Goal: Task Accomplishment & Management: Manage account settings

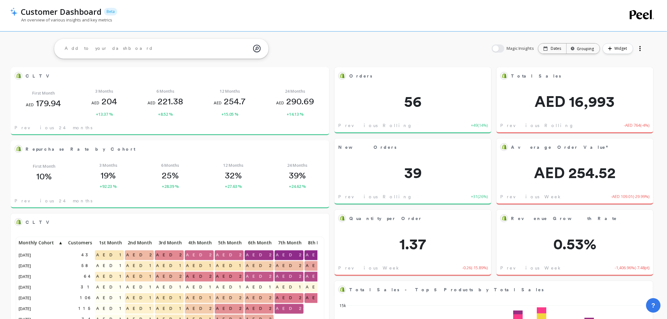
scroll to position [168, 295]
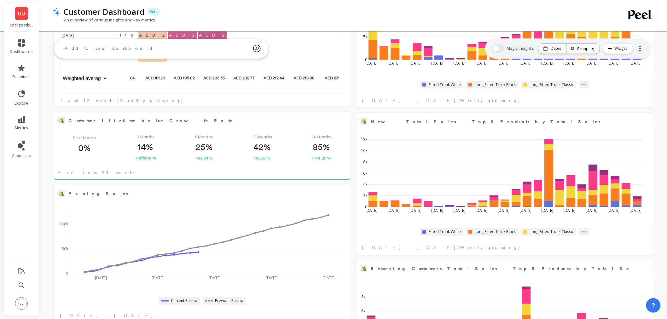
scroll to position [140, 0]
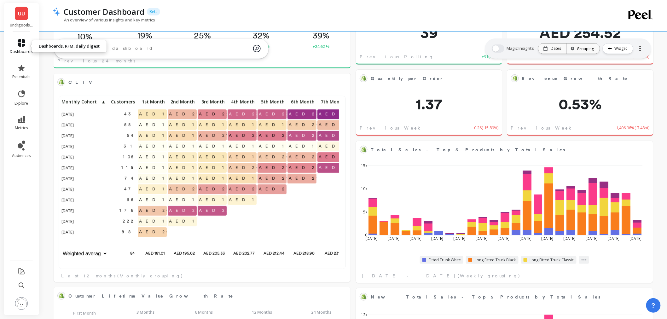
click at [24, 40] on icon at bounding box center [22, 43] width 8 height 8
click at [391, 23] on div "An overview of various insights and key metrics" at bounding box center [328, 23] width 550 height 12
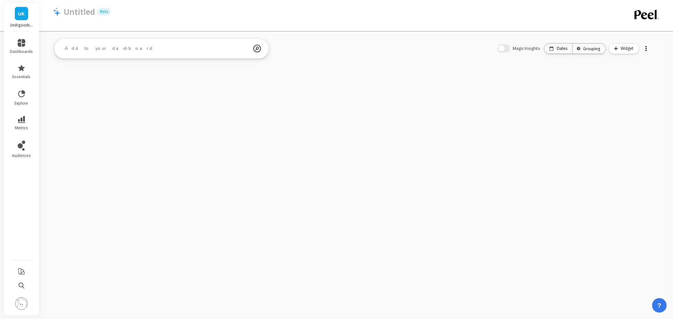
click at [21, 14] on span "UK" at bounding box center [21, 13] width 7 height 7
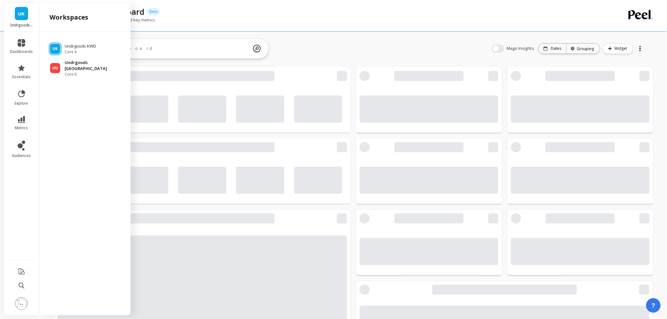
click at [69, 63] on p "Undrgoods [GEOGRAPHIC_DATA]" at bounding box center [95, 66] width 60 height 12
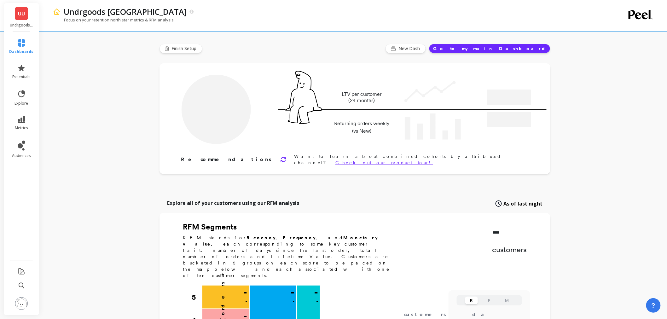
type input "Champions"
type input "248"
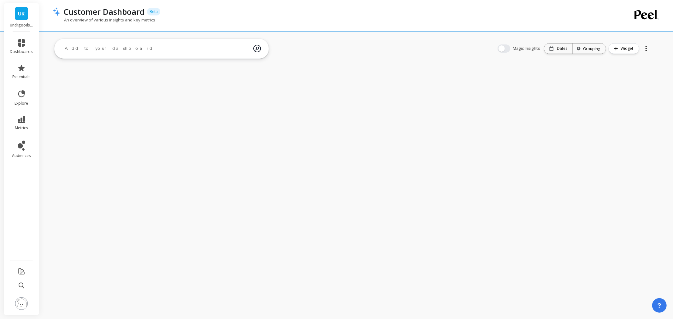
click at [19, 16] on span "UK" at bounding box center [21, 13] width 7 height 7
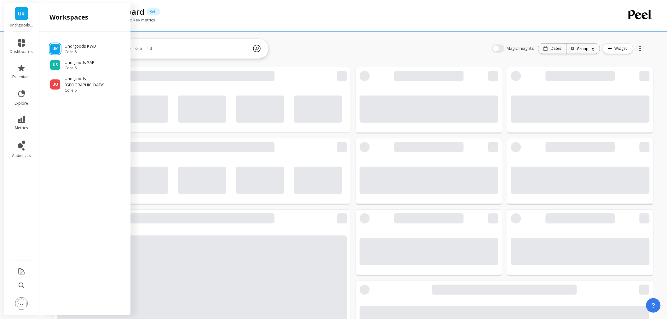
click at [272, 7] on div "Customer Dashboard Beta" at bounding box center [332, 11] width 542 height 11
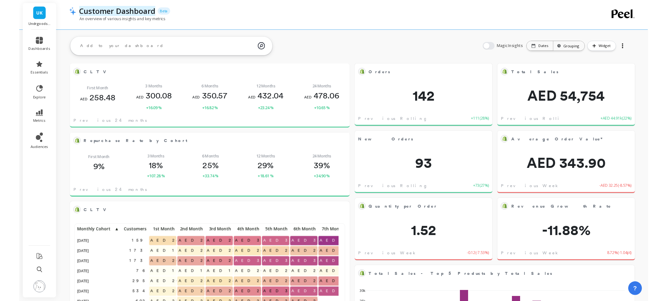
scroll to position [168, 273]
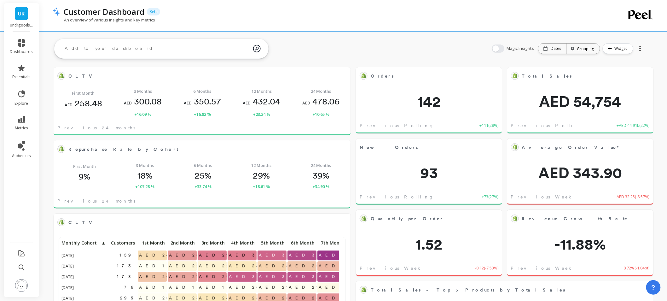
click at [20, 17] on link "UK" at bounding box center [21, 13] width 13 height 13
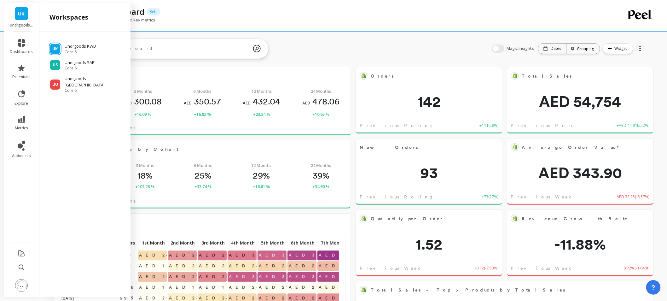
click at [182, 19] on div "An overview of various insights and key metrics" at bounding box center [328, 23] width 550 height 12
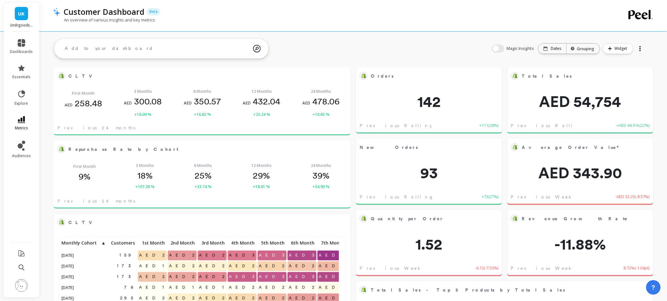
click at [22, 117] on icon at bounding box center [22, 119] width 8 height 7
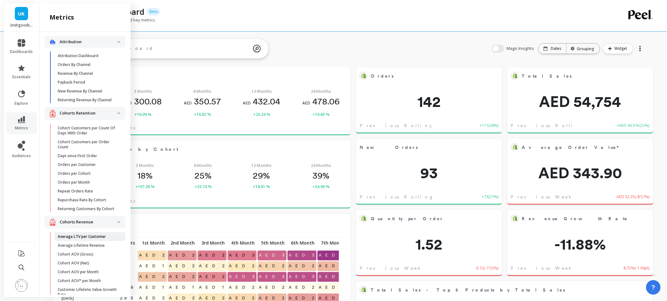
scroll to position [0, 0]
click at [97, 241] on p "Average LTV per Customer" at bounding box center [82, 238] width 48 height 5
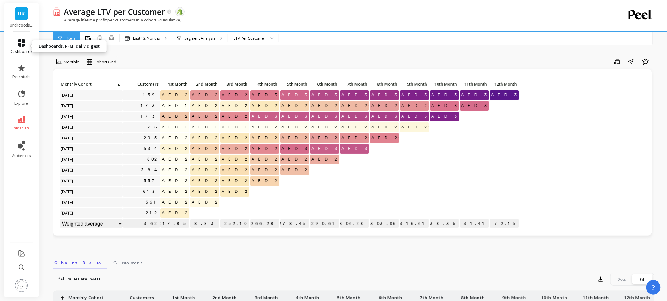
click at [22, 45] on icon at bounding box center [22, 43] width 8 height 8
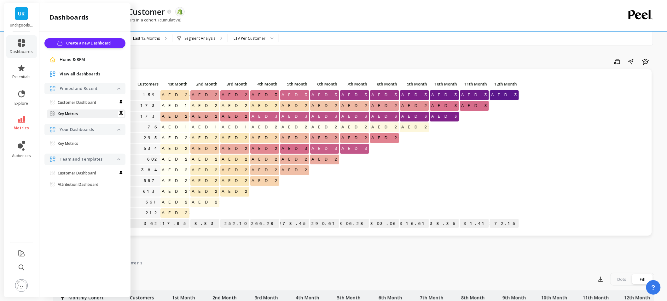
click at [77, 114] on p "Key Metrics" at bounding box center [68, 113] width 20 height 5
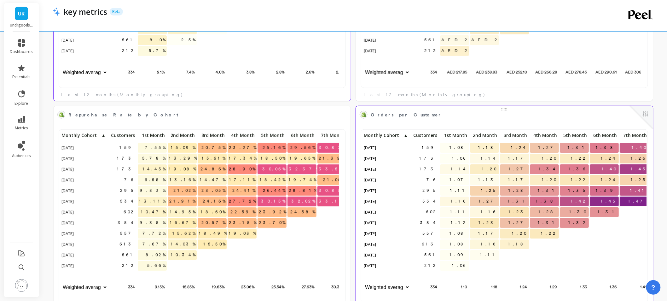
scroll to position [168, 278]
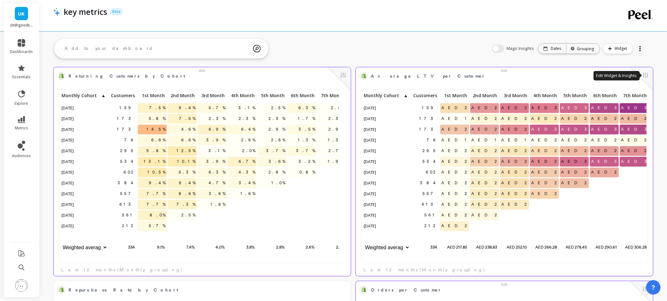
click at [644, 75] on button at bounding box center [646, 75] width 8 height 9
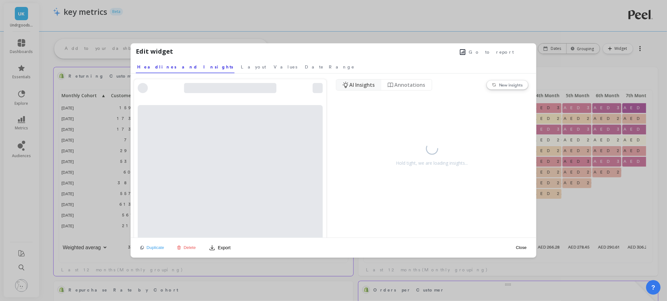
click at [502, 49] on span "Go to report" at bounding box center [491, 52] width 45 height 6
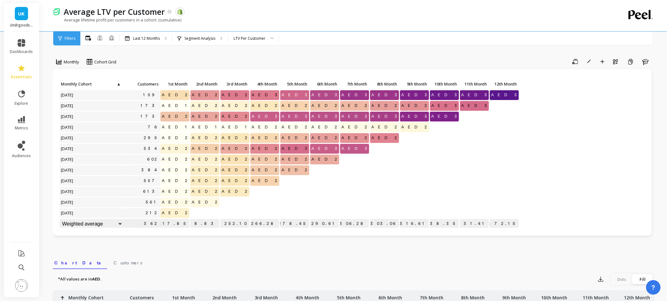
click at [13, 282] on li at bounding box center [22, 286] width 36 height 22
click at [463, 251] on div "Monthly Cohort Grid Save Rename Add to Dashboard Create a Copy Learn Click to c…" at bounding box center [354, 265] width 602 height 481
click at [23, 283] on img at bounding box center [21, 285] width 13 height 13
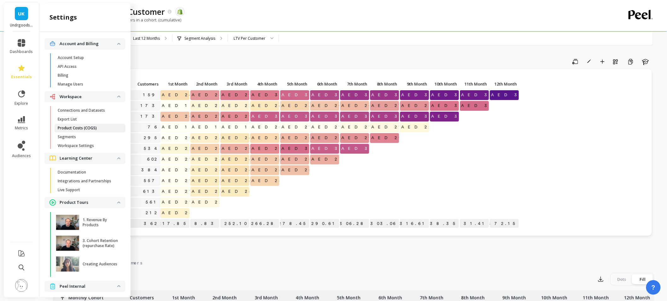
click at [78, 131] on link "Product Costs (COGS)" at bounding box center [90, 128] width 71 height 9
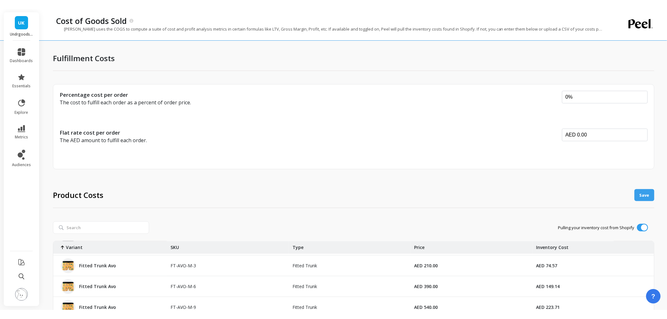
scroll to position [35, 0]
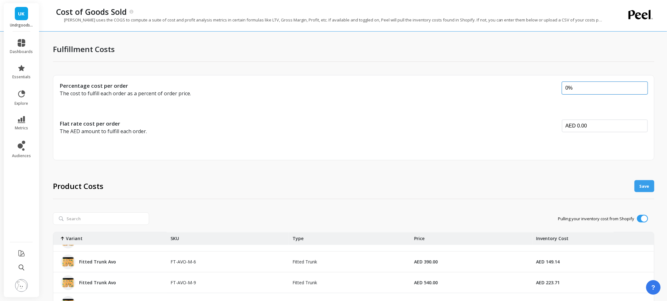
drag, startPoint x: 569, startPoint y: 86, endPoint x: 558, endPoint y: 85, distance: 10.7
click at [558, 85] on div "Percentage cost per order The cost to fulfill each order as a percent of order …" at bounding box center [354, 96] width 588 height 28
drag, startPoint x: 588, startPoint y: 126, endPoint x: 576, endPoint y: 121, distance: 13.0
click at [576, 121] on input "AED 0.00" at bounding box center [605, 125] width 86 height 13
click at [461, 68] on div "Fulfillment Costs Percentage cost per order The cost to fulfill each order as a…" at bounding box center [354, 213] width 602 height 417
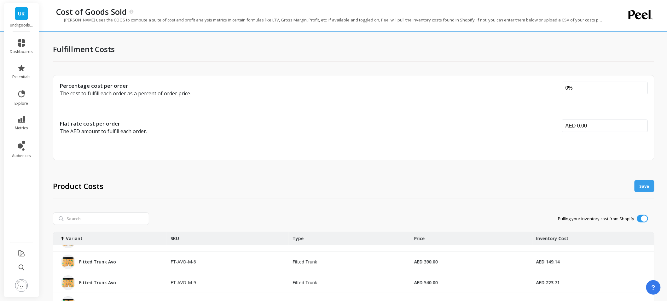
click at [23, 14] on span "UK" at bounding box center [21, 13] width 7 height 7
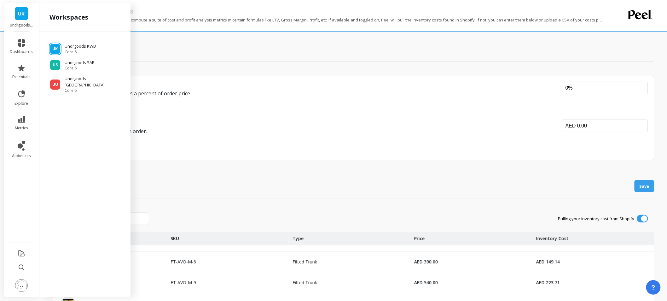
click at [396, 137] on div "Flat rate cost per order The AED amount to fulfill each order." at bounding box center [308, 133] width 497 height 28
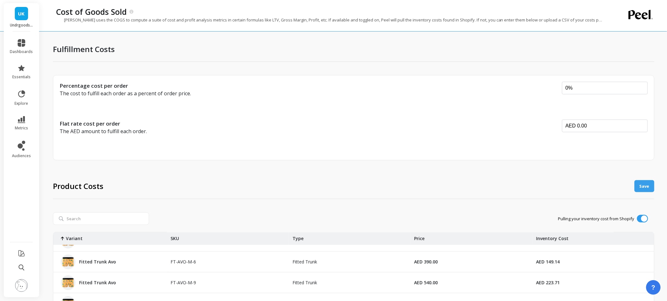
click at [16, 283] on img at bounding box center [21, 285] width 13 height 13
click at [394, 108] on div "Percentage cost per order The cost to fulfill each order as a percent of order …" at bounding box center [308, 96] width 497 height 28
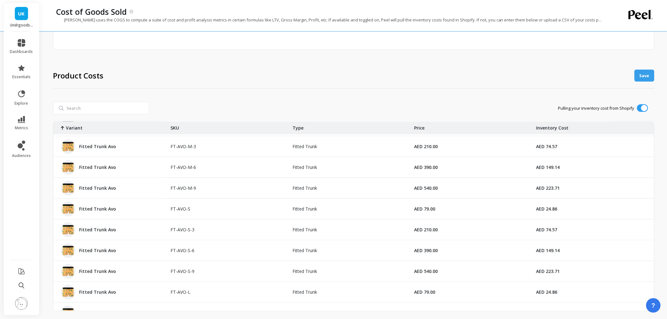
scroll to position [0, 0]
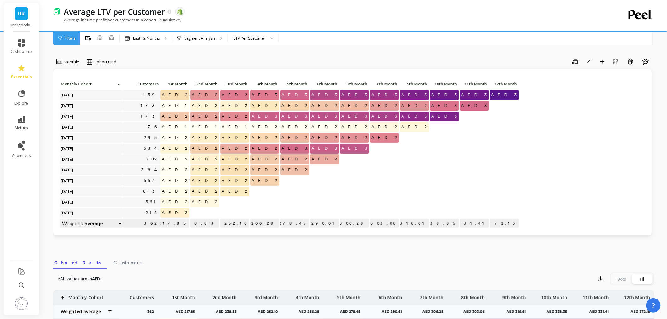
click at [24, 136] on ul "dashboards essentials explore metrics audiences" at bounding box center [22, 143] width 36 height 217
click at [20, 145] on icon at bounding box center [20, 145] width 5 height 5
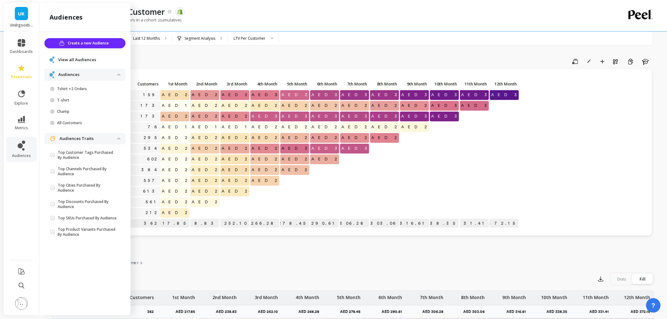
click at [87, 61] on span "View all Audiences" at bounding box center [77, 60] width 38 height 6
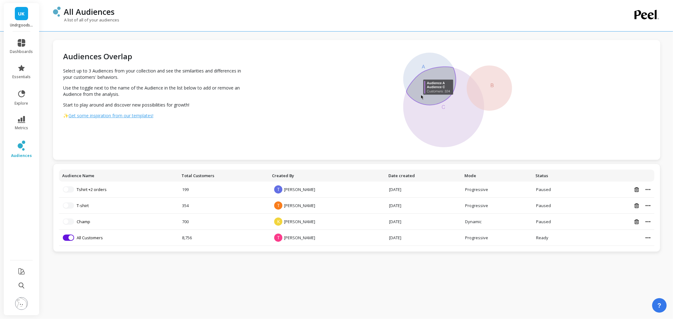
click at [20, 9] on link "UK" at bounding box center [21, 13] width 13 height 13
click at [162, 23] on div "A list of all of your audiences" at bounding box center [330, 23] width 555 height 12
click at [23, 270] on icon at bounding box center [22, 272] width 6 height 6
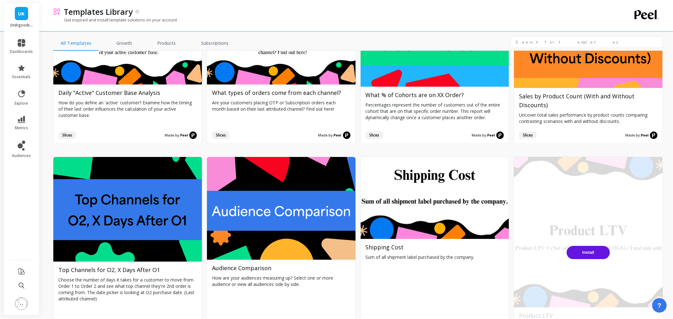
scroll to position [1997, 0]
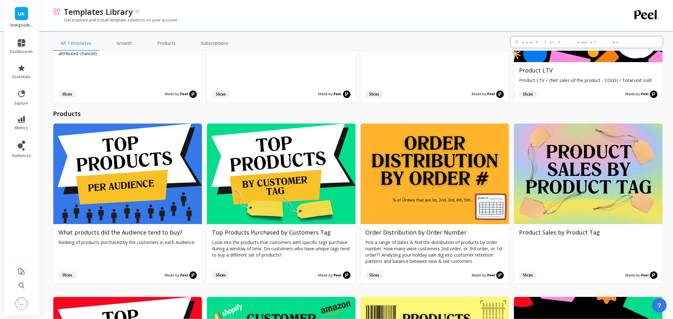
click at [532, 39] on input "text" at bounding box center [586, 42] width 152 height 12
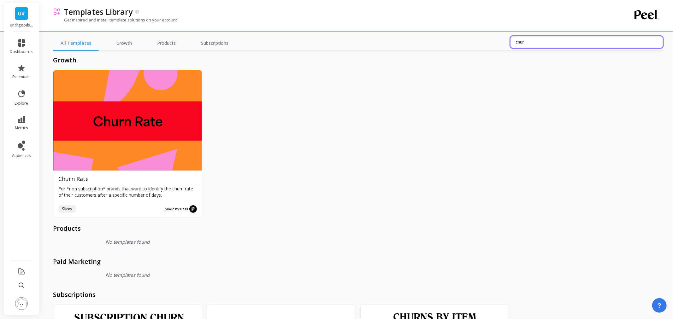
scroll to position [0, 0]
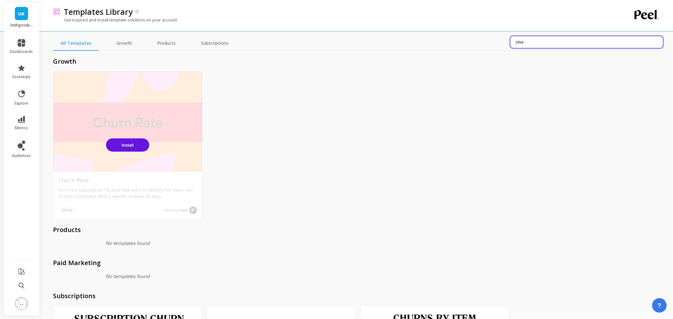
type input "chur"
click at [123, 149] on button "Install" at bounding box center [127, 144] width 43 height 13
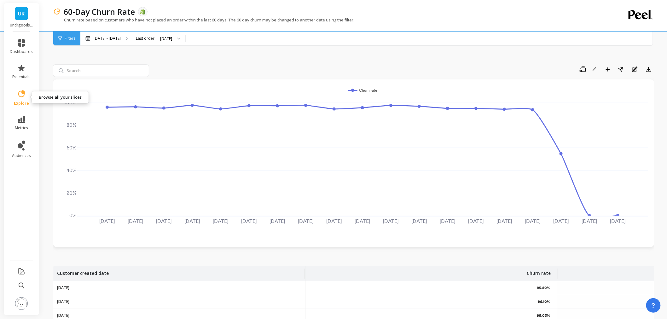
click at [23, 103] on span "explore" at bounding box center [21, 103] width 15 height 5
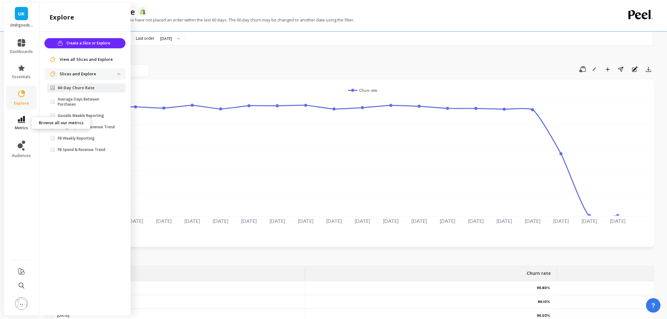
click at [25, 121] on icon at bounding box center [22, 119] width 8 height 7
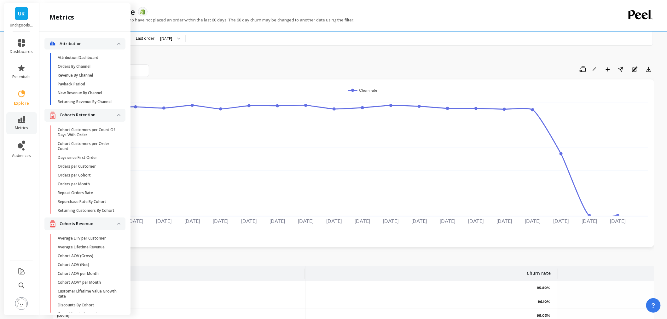
click at [24, 302] on img at bounding box center [21, 303] width 13 height 13
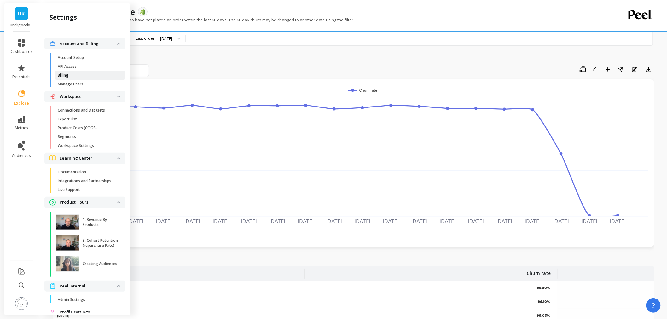
click at [78, 76] on span "Billing" at bounding box center [88, 75] width 60 height 5
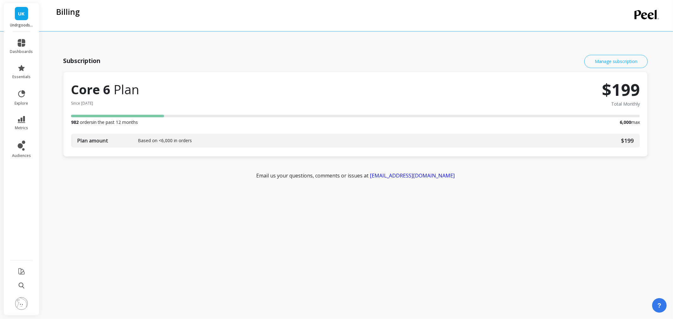
click at [604, 67] on link "Manage subscription" at bounding box center [615, 61] width 63 height 13
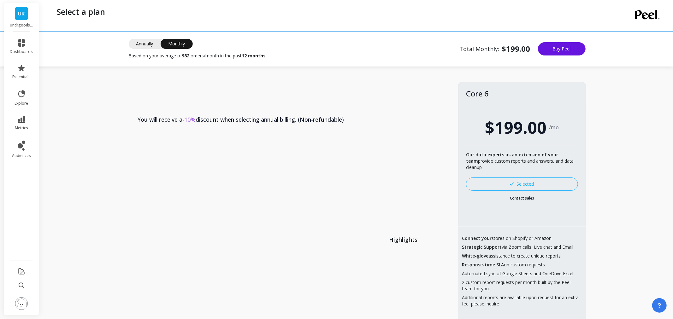
click at [27, 26] on p "Undrgoods KWD" at bounding box center [21, 25] width 23 height 5
click at [67, 55] on ul "UK Undrgoods KWD Core 6 US Undrgoods SAR Core 6 UU Undrgoods [GEOGRAPHIC_DATA] …" at bounding box center [84, 65] width 81 height 55
click at [64, 63] on div "US Undrgoods SAR Core 6" at bounding box center [84, 65] width 81 height 11
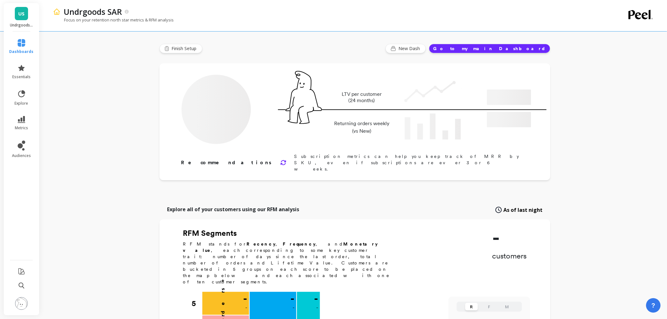
type input "Champions"
type input "136"
